Goal: Navigation & Orientation: Go to known website

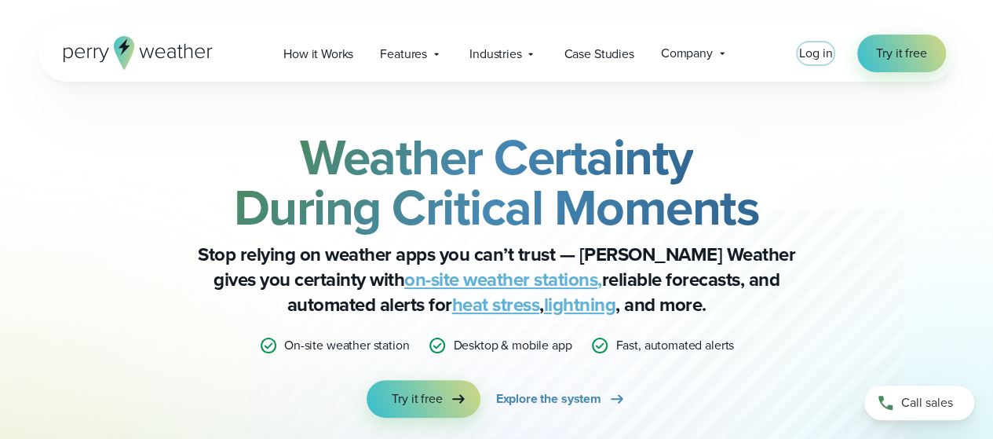
click at [822, 54] on span "Log in" at bounding box center [815, 53] width 33 height 18
